Goal: Task Accomplishment & Management: Manage account settings

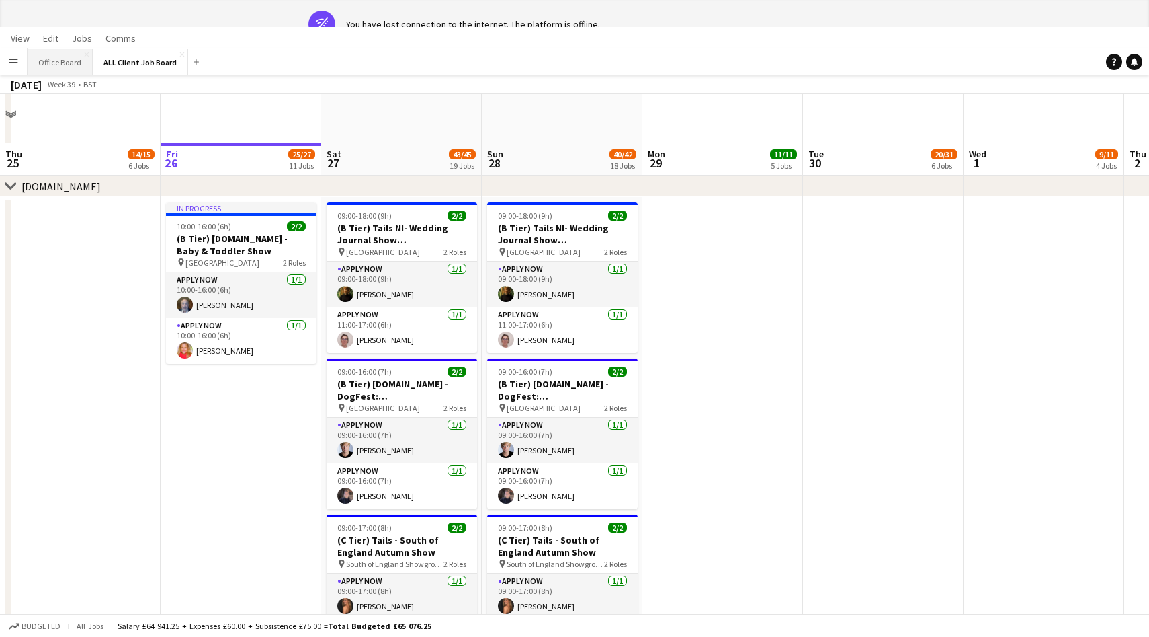
scroll to position [0, 640]
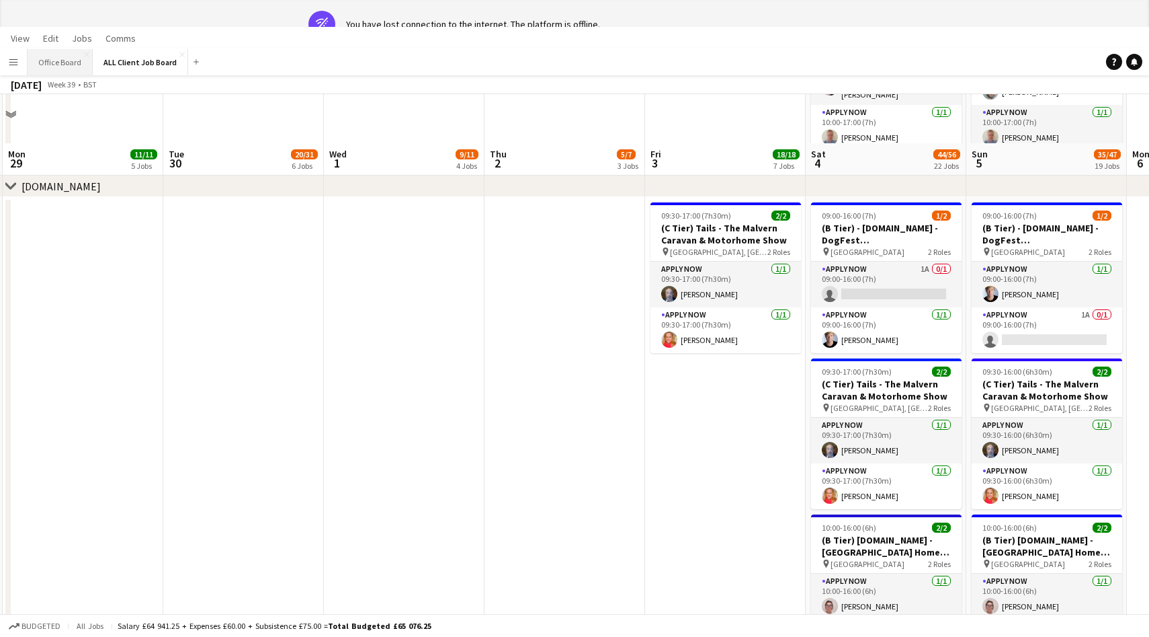
click at [60, 66] on button "Office Board Close" at bounding box center [60, 62] width 65 height 26
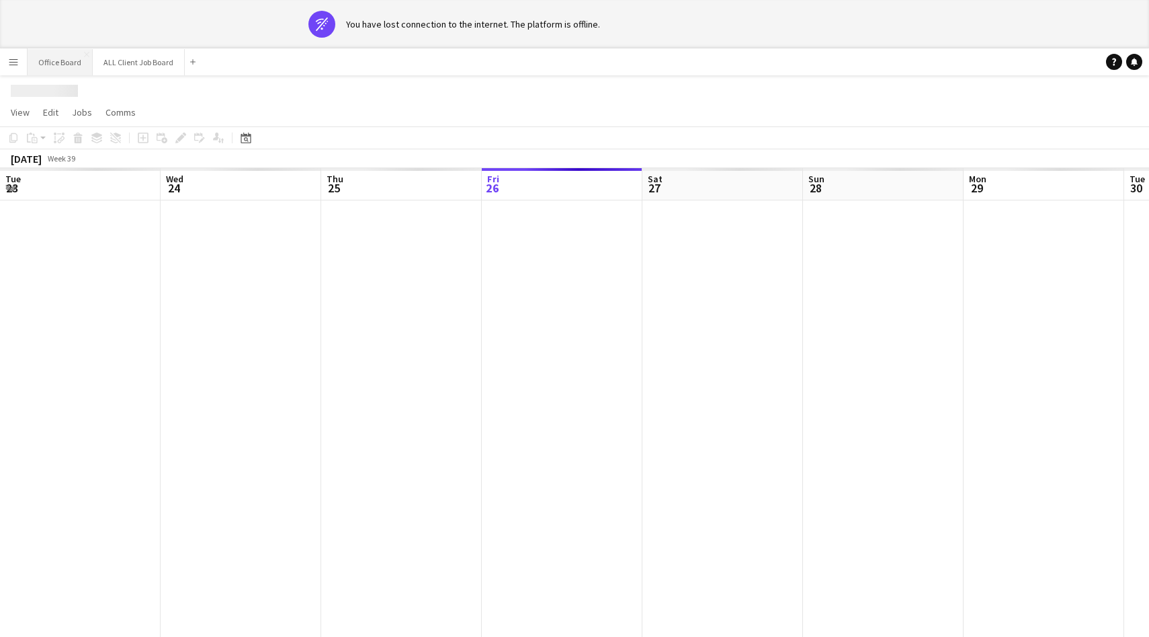
scroll to position [0, 321]
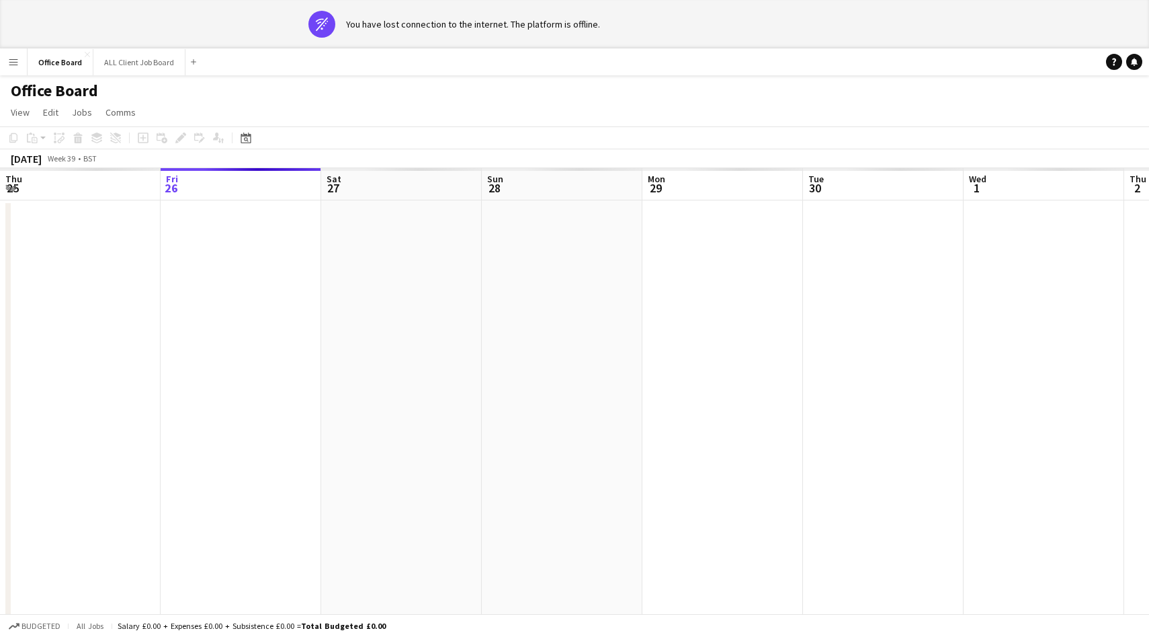
click at [5, 101] on app-page-menu "View Day view expanded Day view collapsed Month view Date picker Jump to [DATE]…" at bounding box center [574, 114] width 1149 height 26
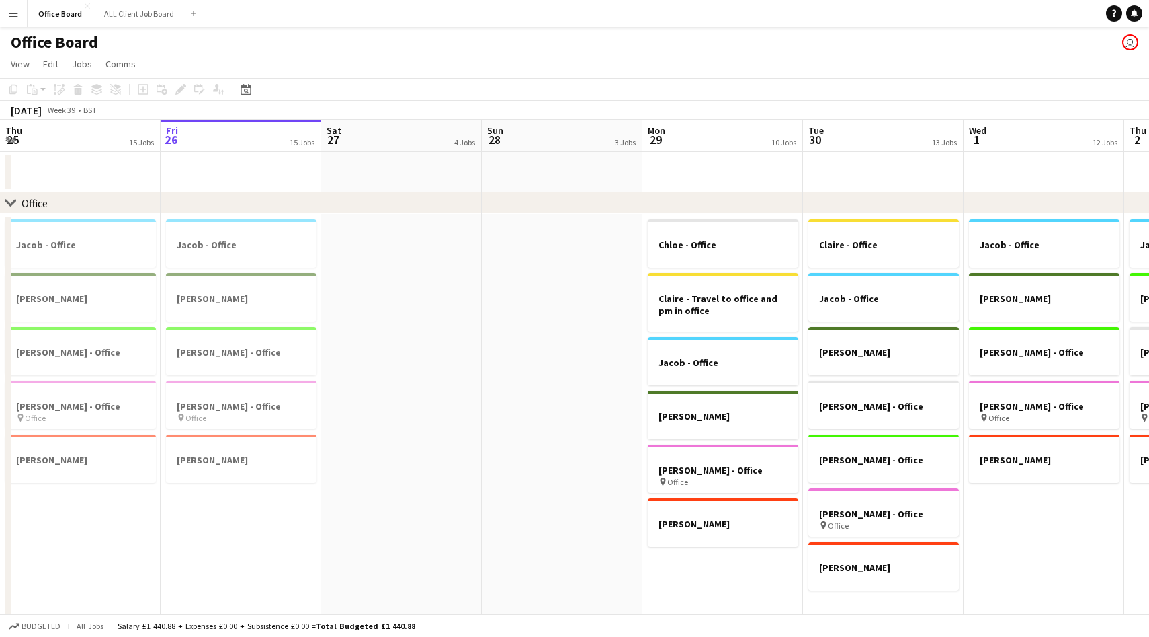
click at [9, 18] on app-icon "Menu" at bounding box center [13, 13] width 11 height 11
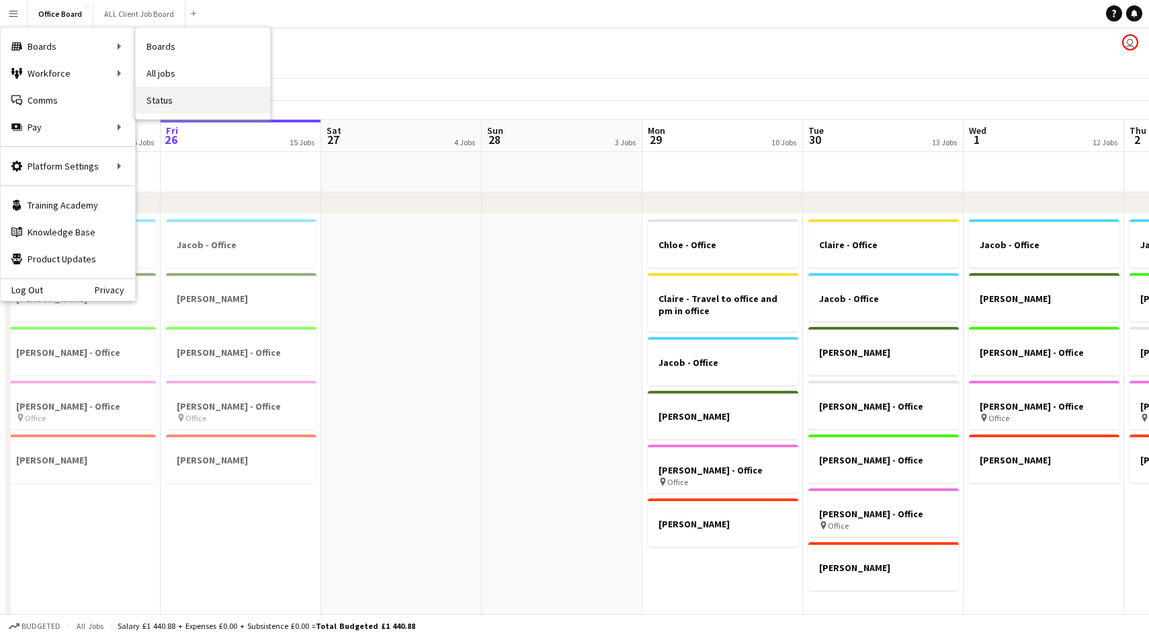
click at [166, 95] on link "Status" at bounding box center [203, 100] width 134 height 27
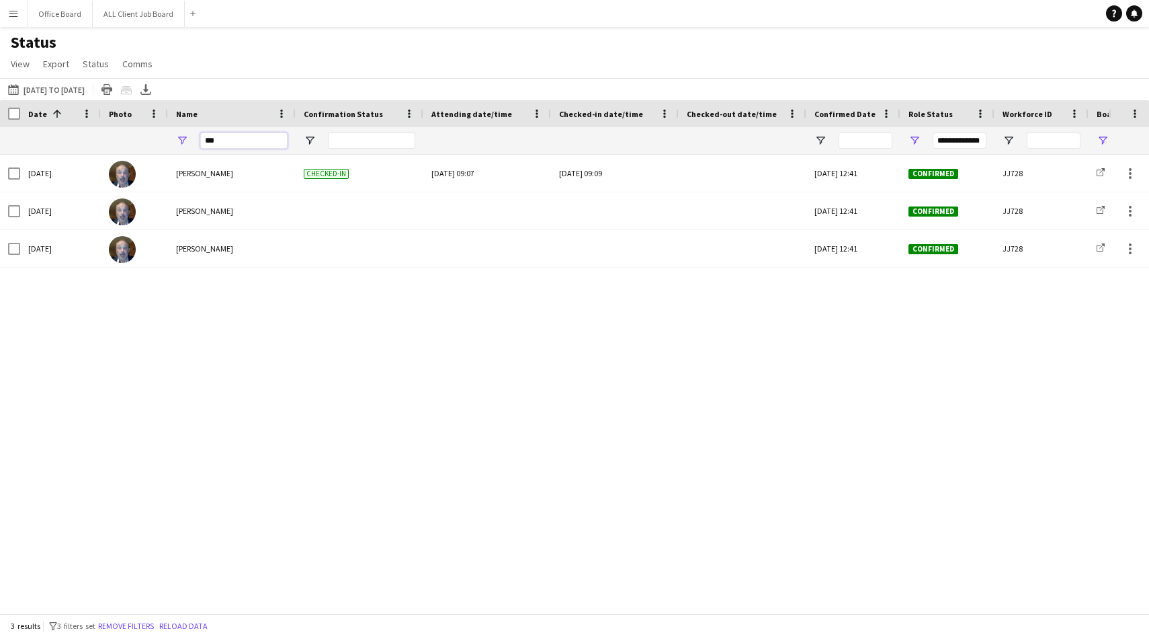
click at [237, 134] on input "***" at bounding box center [243, 140] width 87 height 16
type input "*******"
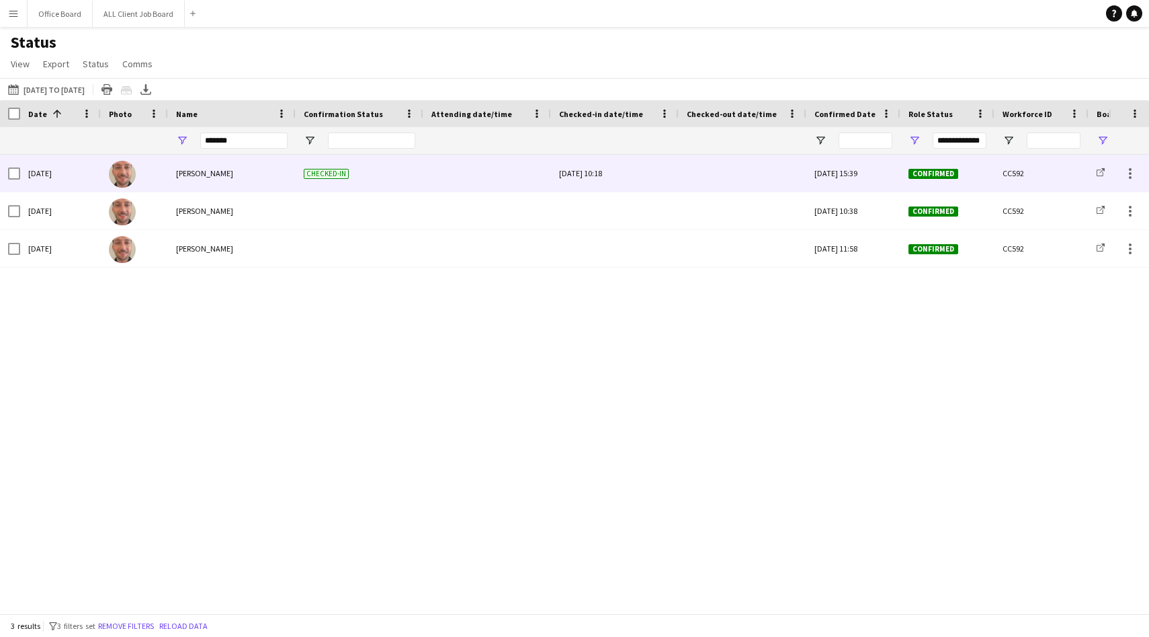
click at [731, 172] on div at bounding box center [743, 173] width 112 height 37
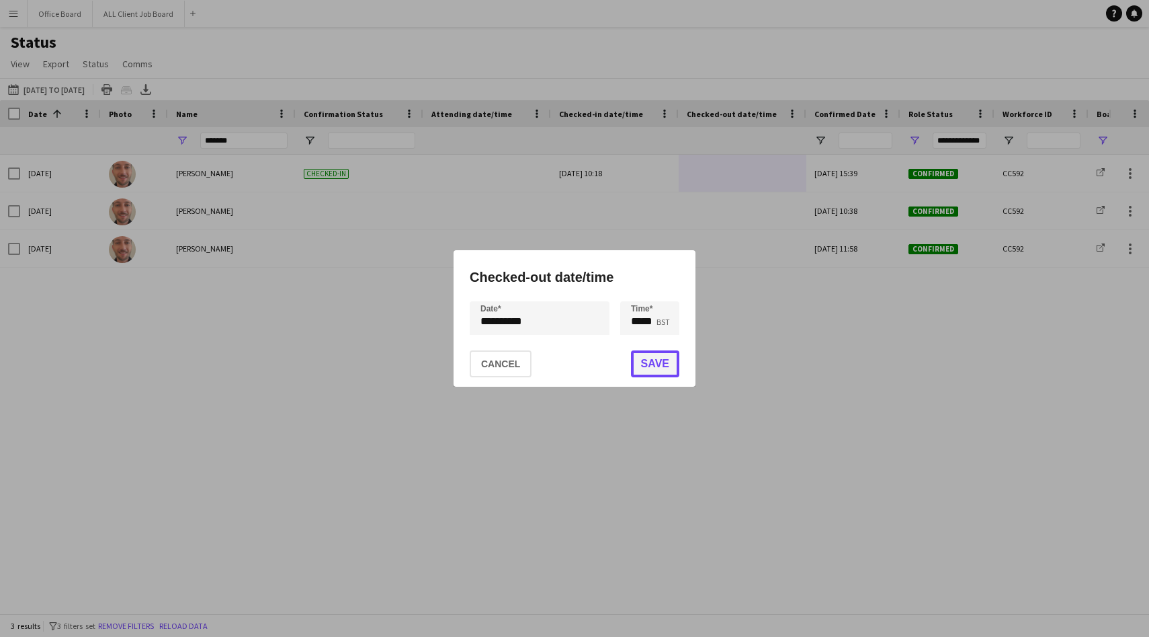
click at [653, 358] on button "Save" at bounding box center [655, 363] width 48 height 27
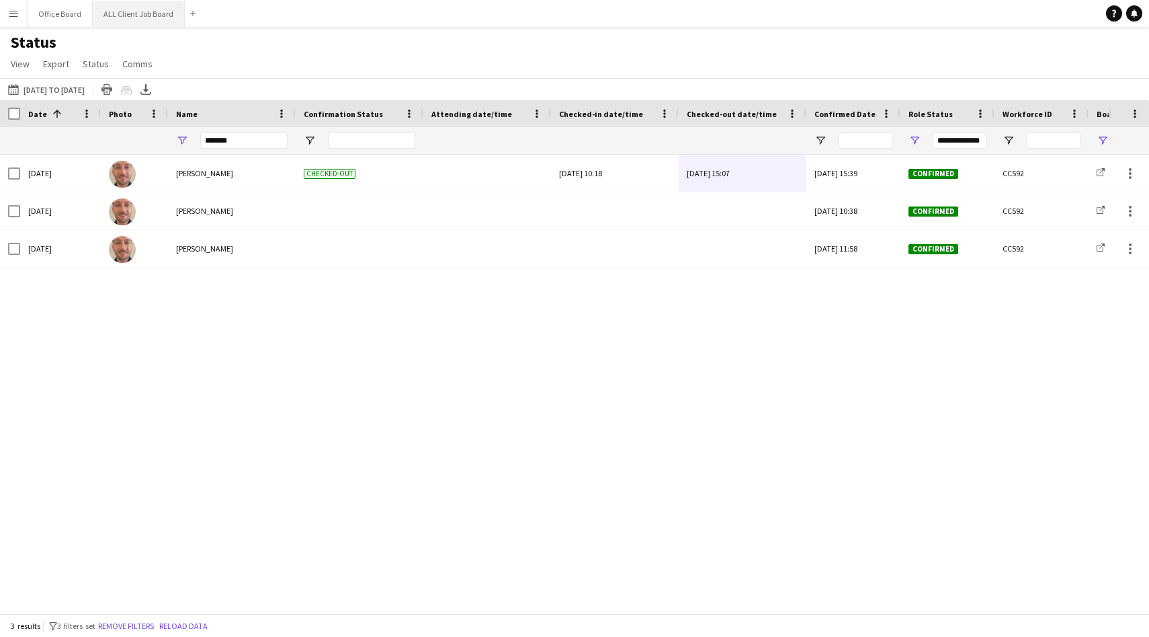
click at [118, 16] on button "ALL Client Job Board Close" at bounding box center [139, 14] width 92 height 26
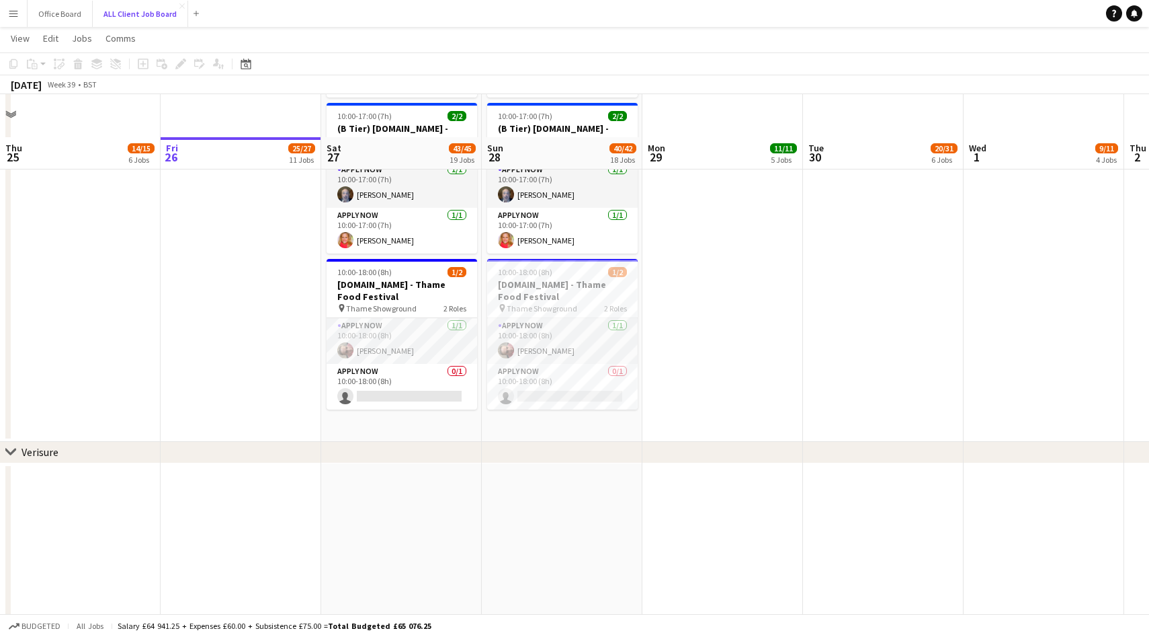
scroll to position [3759, 0]
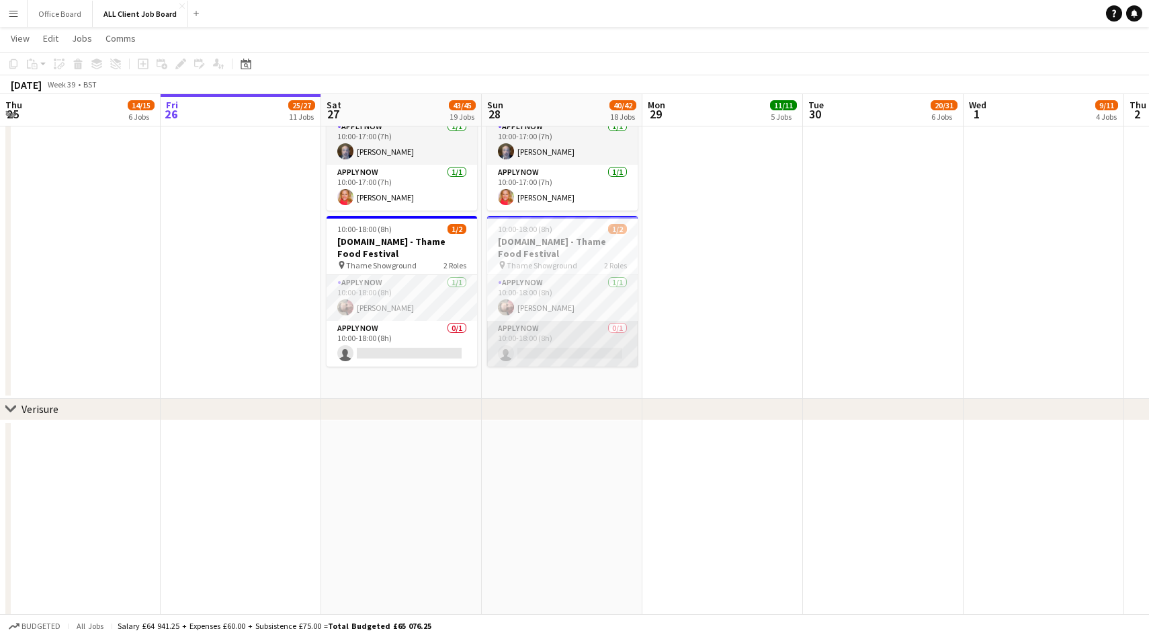
click at [557, 351] on app-card-role "APPLY NOW 0/1 10:00-18:00 (8h) single-neutral-actions" at bounding box center [562, 344] width 151 height 46
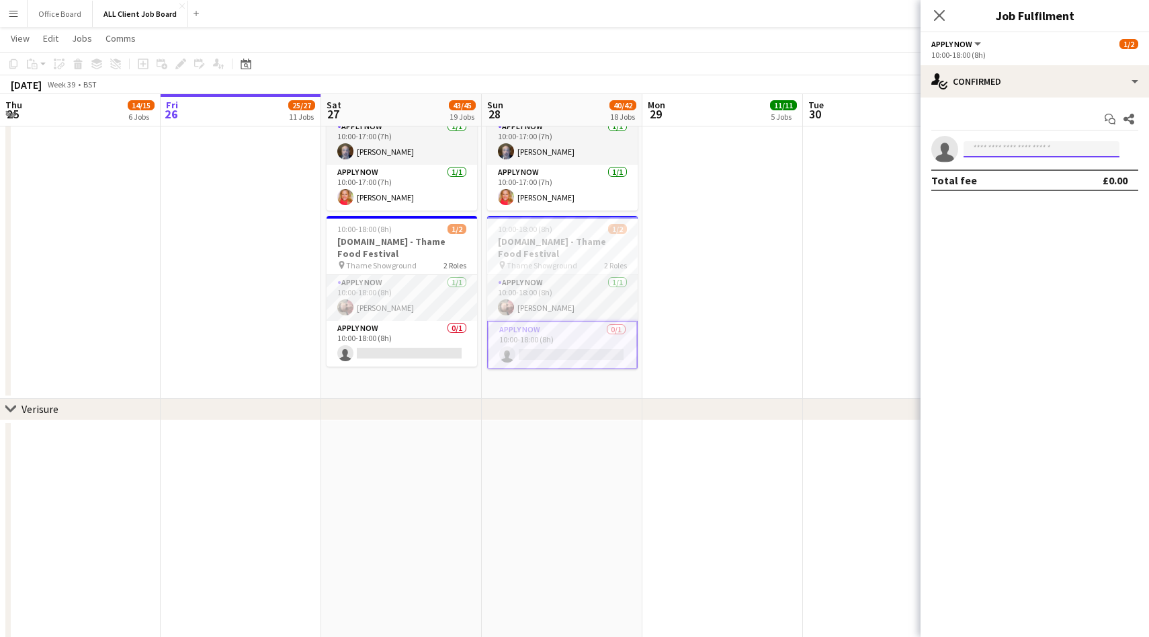
click at [1012, 153] on input at bounding box center [1042, 149] width 156 height 16
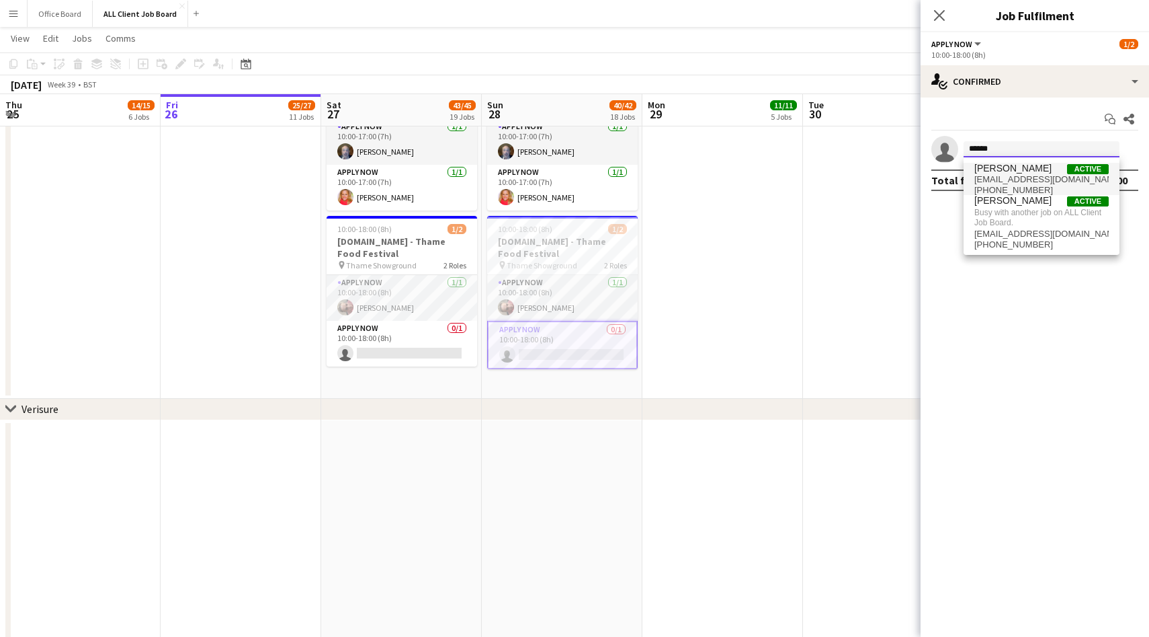
type input "******"
click at [1016, 177] on span "[EMAIL_ADDRESS][DOMAIN_NAME]" at bounding box center [1042, 179] width 134 height 11
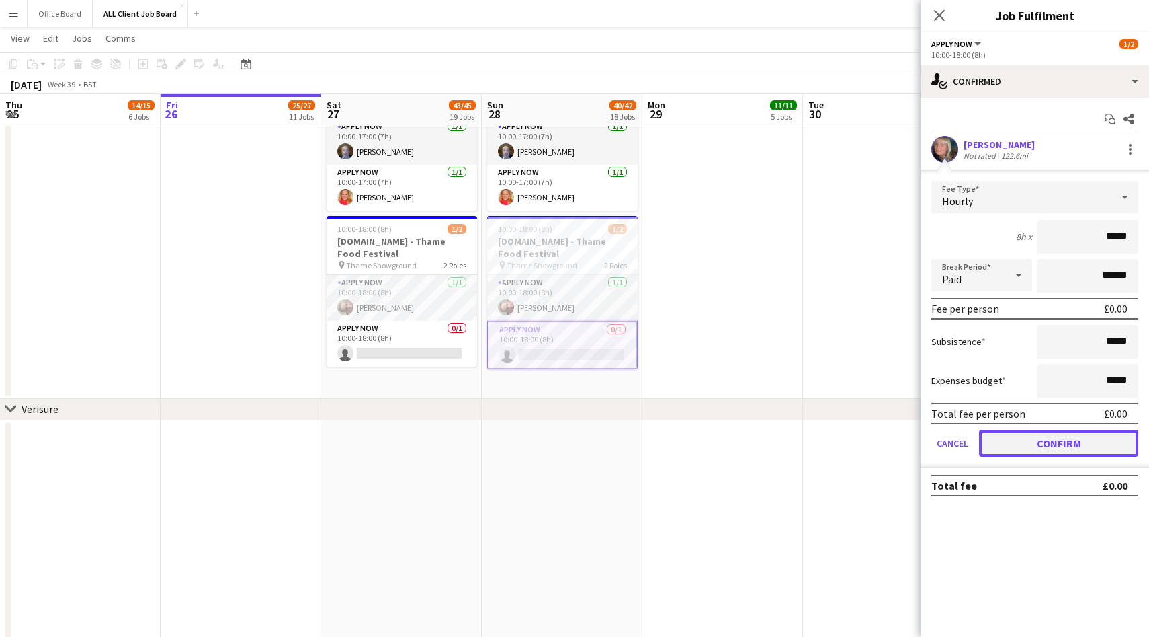
click at [1039, 451] on button "Confirm" at bounding box center [1058, 443] width 159 height 27
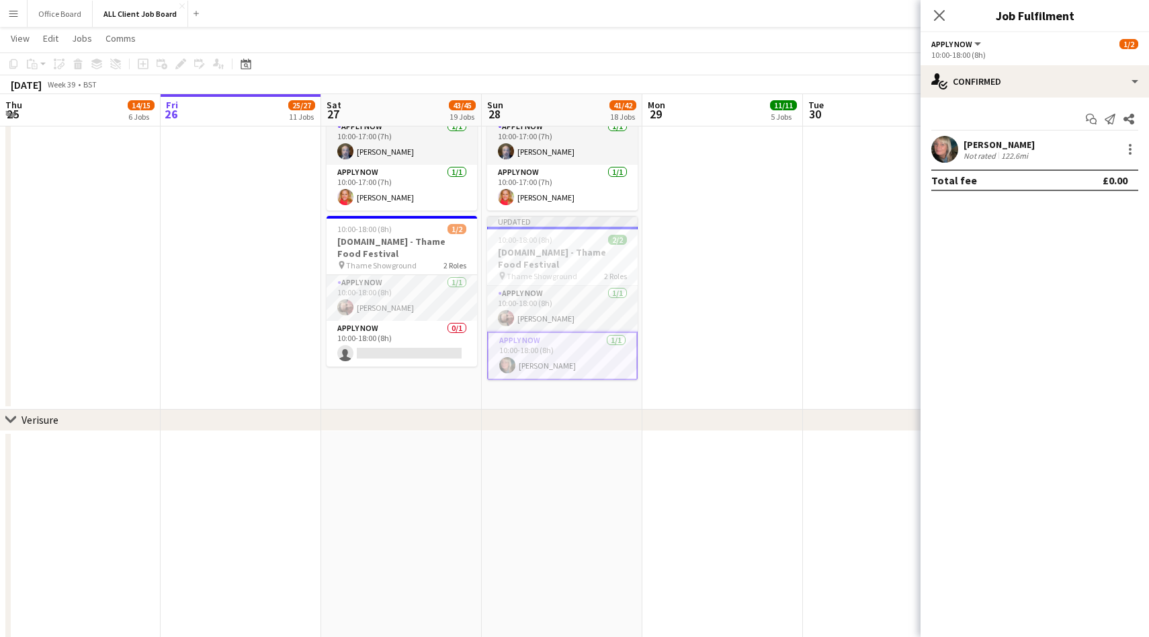
drag, startPoint x: 942, startPoint y: 17, endPoint x: 957, endPoint y: 26, distance: 16.3
click at [942, 17] on icon at bounding box center [939, 15] width 11 height 11
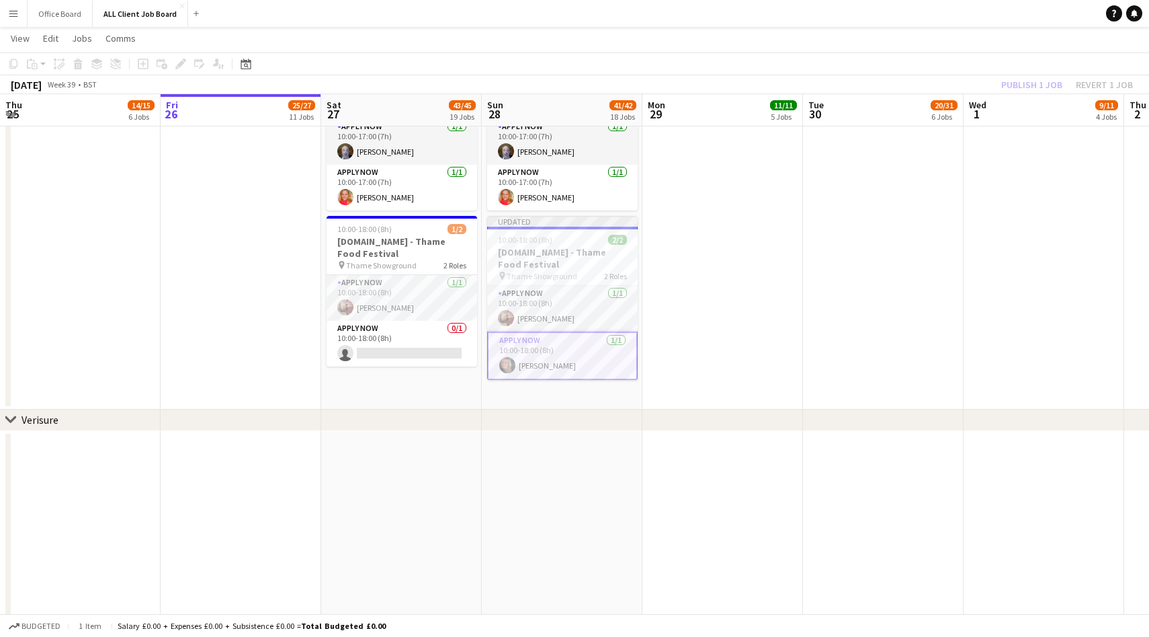
click at [1026, 82] on div "Publish 1 job Revert 1 job" at bounding box center [1067, 84] width 164 height 17
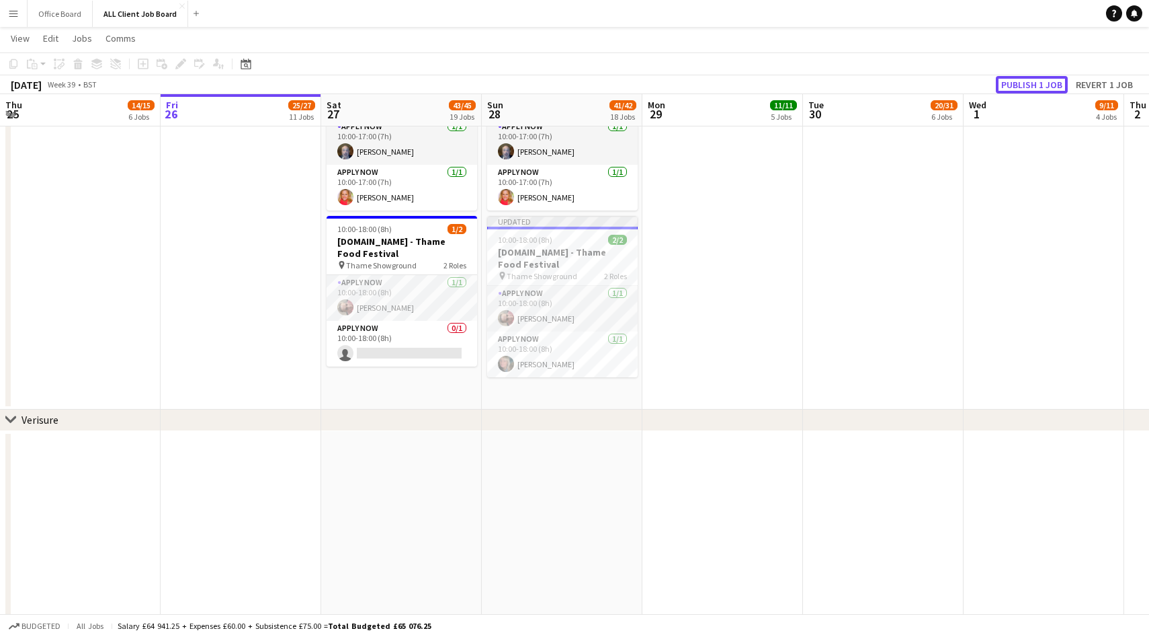
click at [1026, 82] on button "Publish 1 job" at bounding box center [1032, 84] width 72 height 17
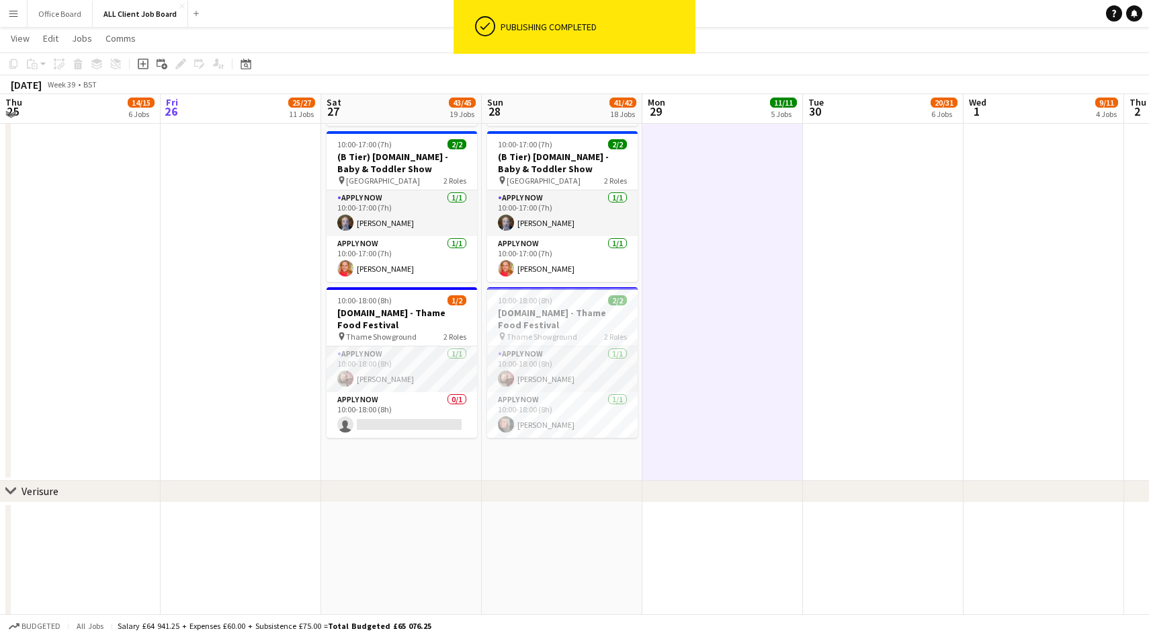
scroll to position [3686, 0]
click at [708, 345] on app-date-cell at bounding box center [723, 70] width 161 height 823
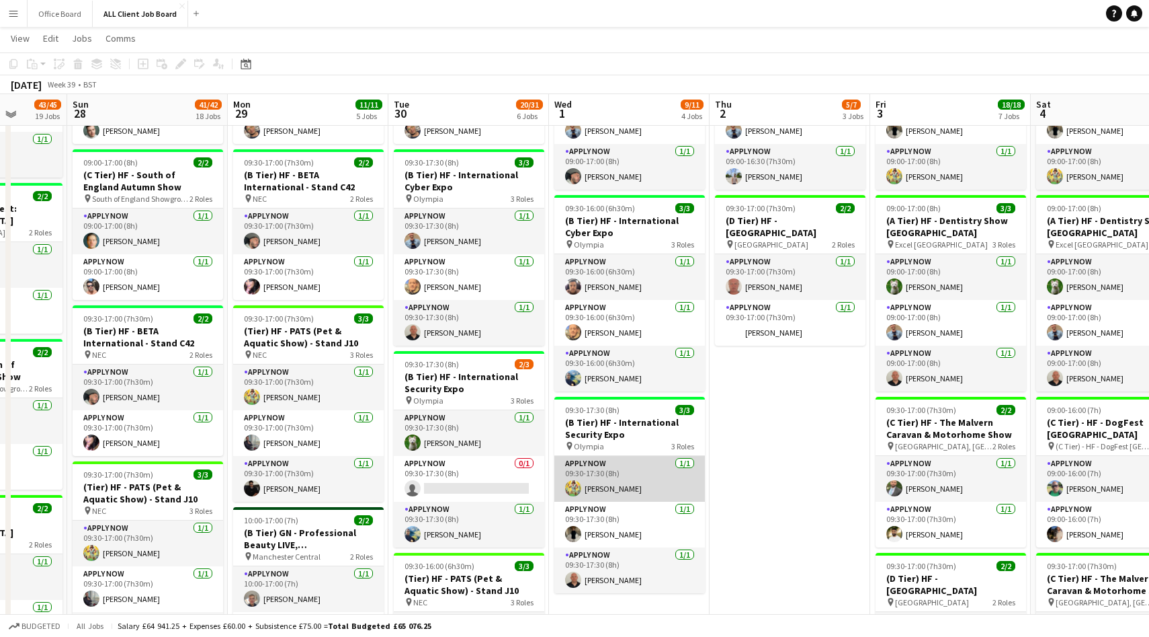
scroll to position [570, 0]
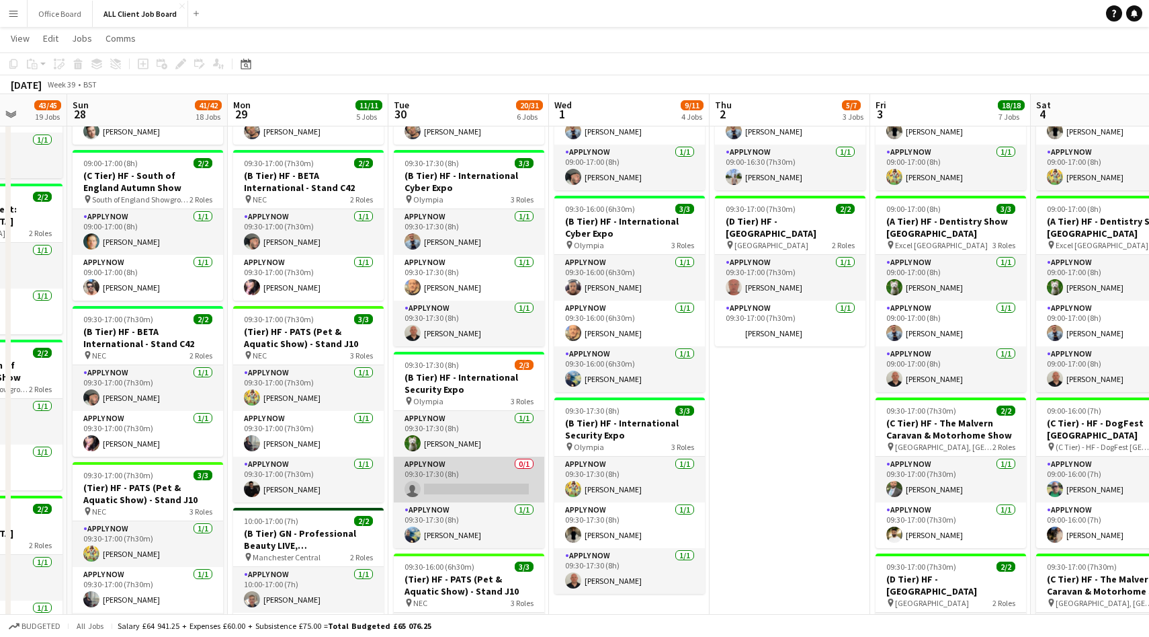
click at [464, 469] on app-card-role "APPLY NOW 0/1 09:30-17:30 (8h) single-neutral-actions" at bounding box center [469, 479] width 151 height 46
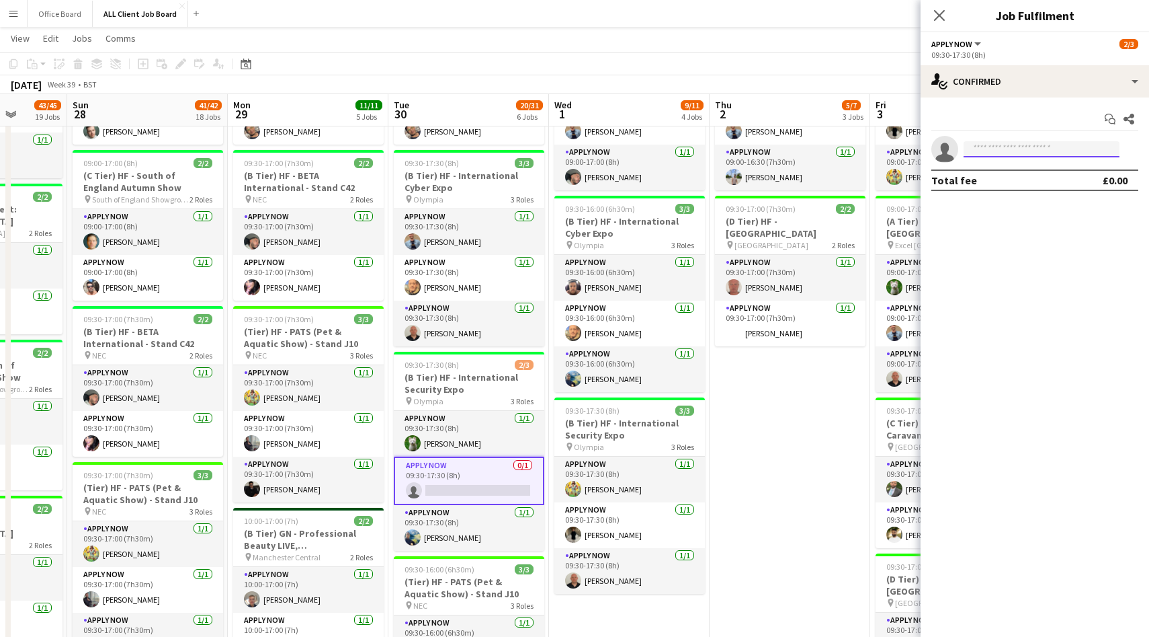
click at [1003, 143] on input at bounding box center [1042, 149] width 156 height 16
type input "*****"
click at [1016, 181] on span "[EMAIL_ADDRESS][DOMAIN_NAME]" at bounding box center [1042, 179] width 134 height 11
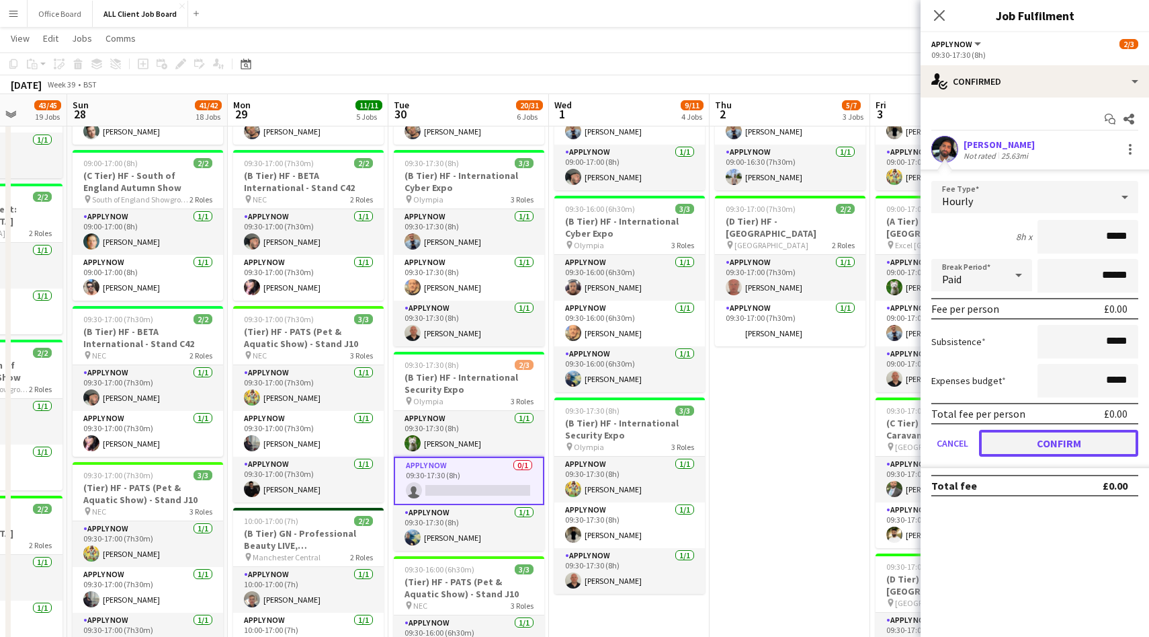
click at [1056, 448] on button "Confirm" at bounding box center [1058, 443] width 159 height 27
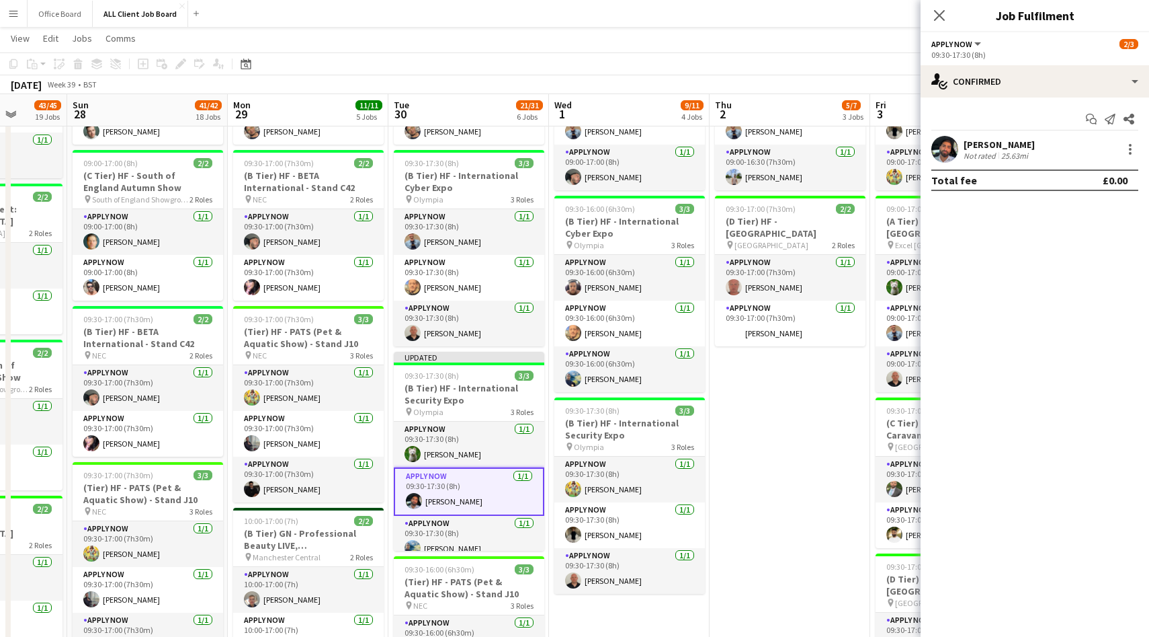
click at [942, 24] on div "Close pop-in" at bounding box center [940, 15] width 38 height 31
click at [931, 9] on app-icon "Close pop-in" at bounding box center [939, 15] width 19 height 19
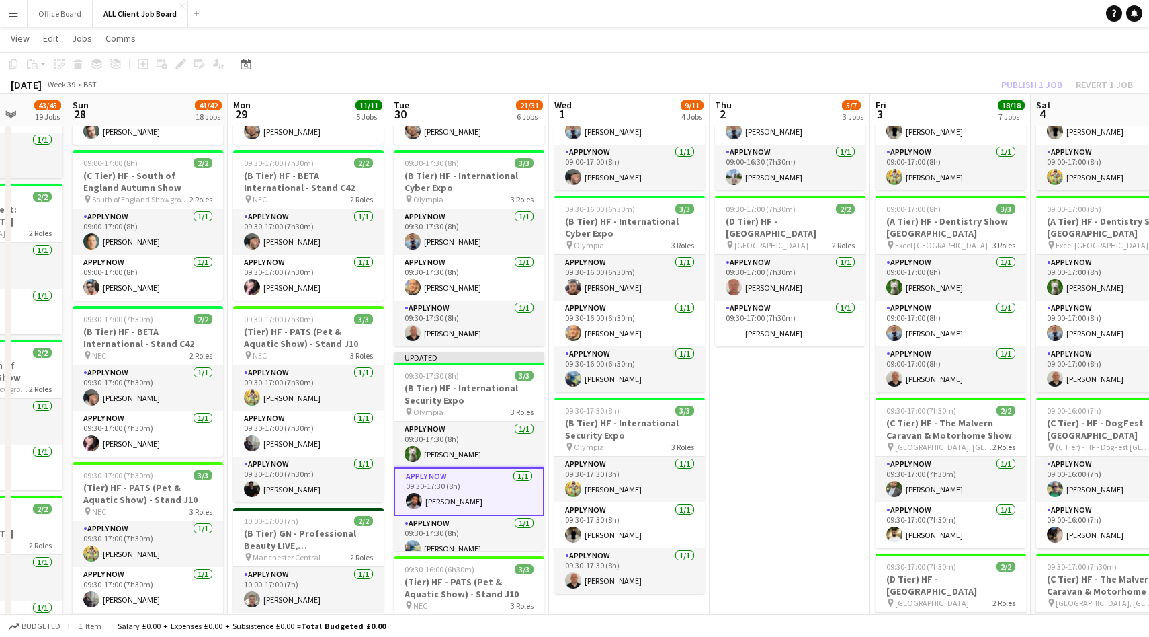
click at [1026, 94] on app-board-header-date "Fri 3 18/18 7 Jobs" at bounding box center [950, 110] width 161 height 32
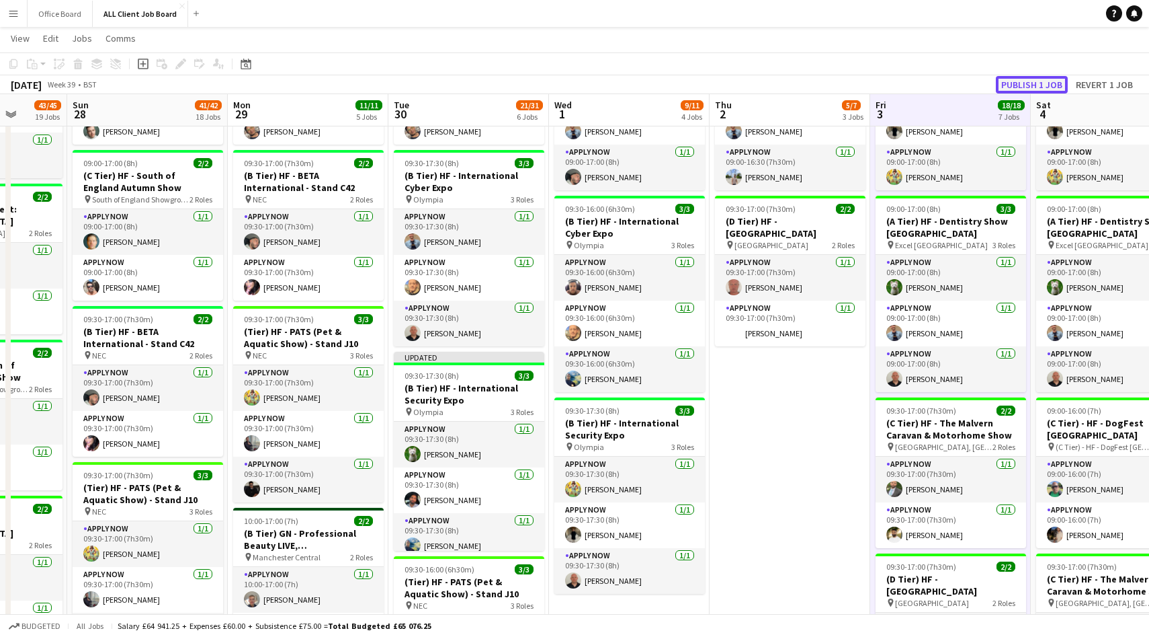
click at [1029, 86] on button "Publish 1 job" at bounding box center [1032, 84] width 72 height 17
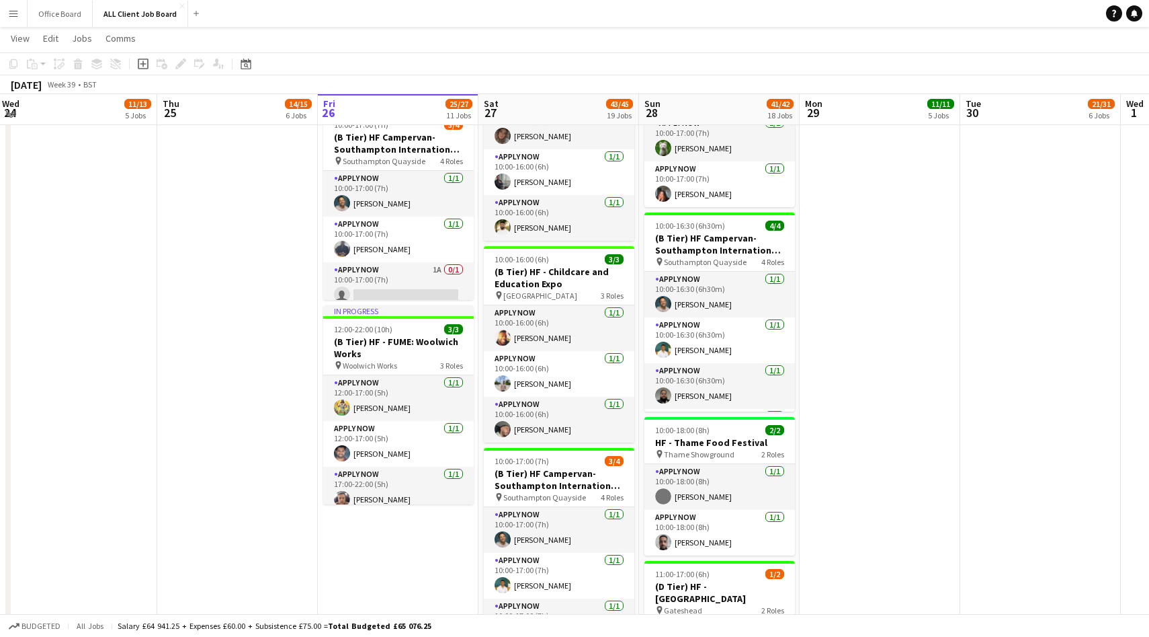
scroll to position [1691, 0]
